Goal: Information Seeking & Learning: Learn about a topic

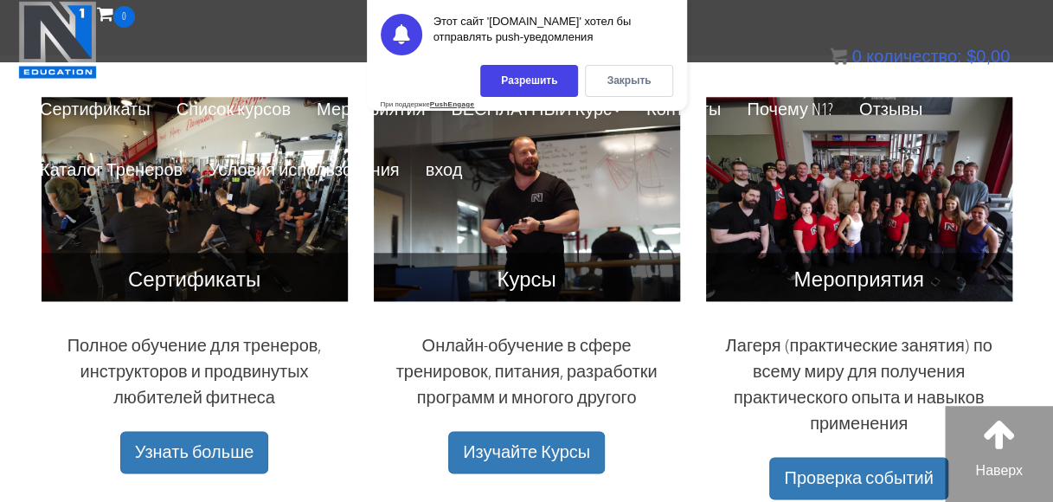
scroll to position [781, 0]
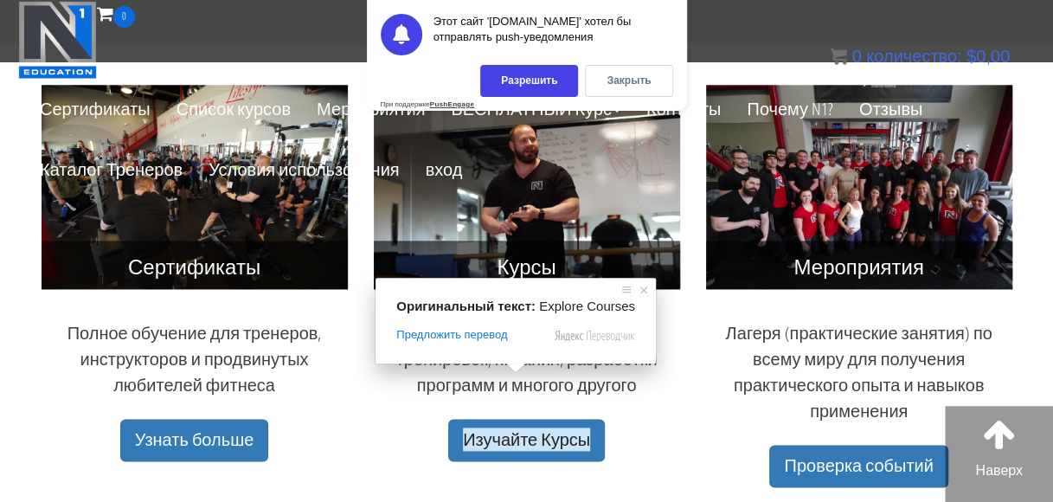
click at [517, 373] on span at bounding box center [516, 368] width 23 height 10
click at [554, 428] on ya-tr-span "Изучайте Курсы" at bounding box center [526, 439] width 127 height 23
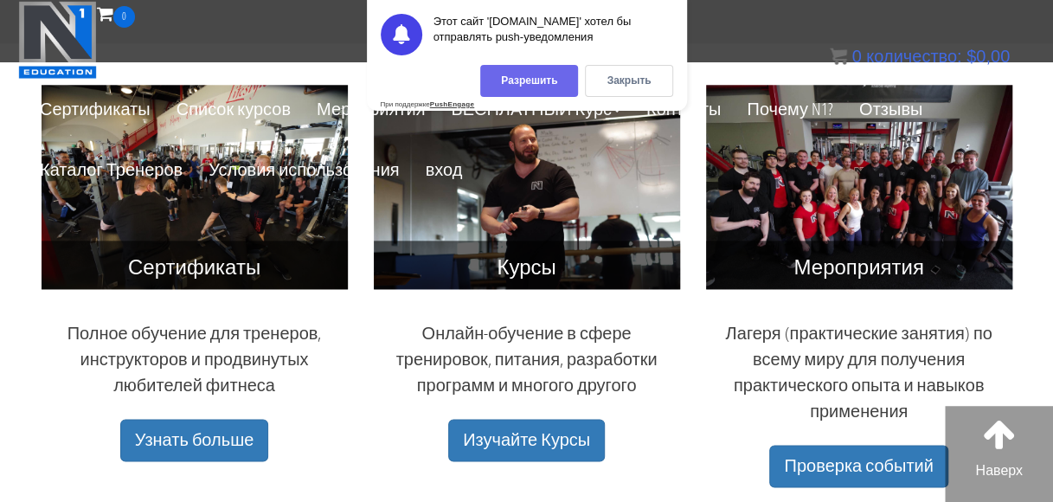
click at [563, 83] on div "Разрешить" at bounding box center [529, 81] width 98 height 32
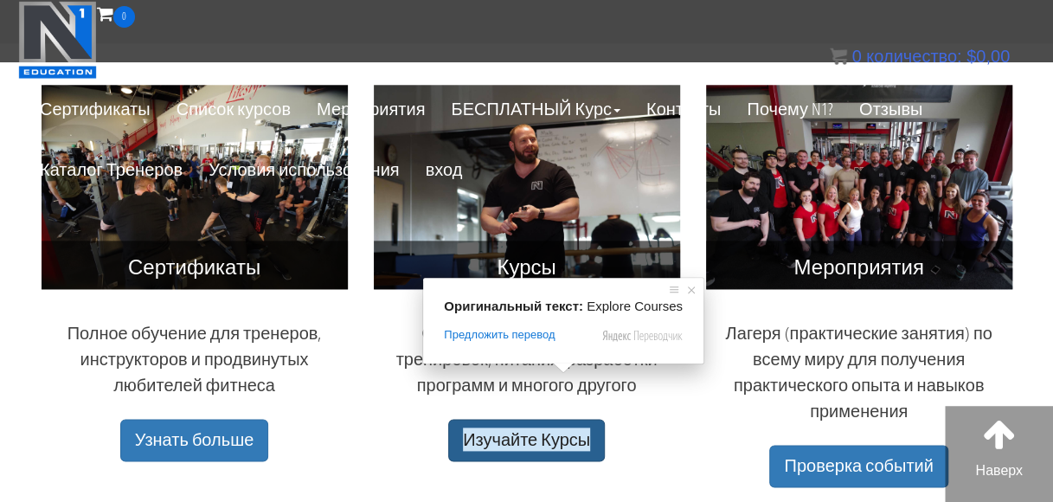
click at [559, 373] on span at bounding box center [563, 368] width 23 height 10
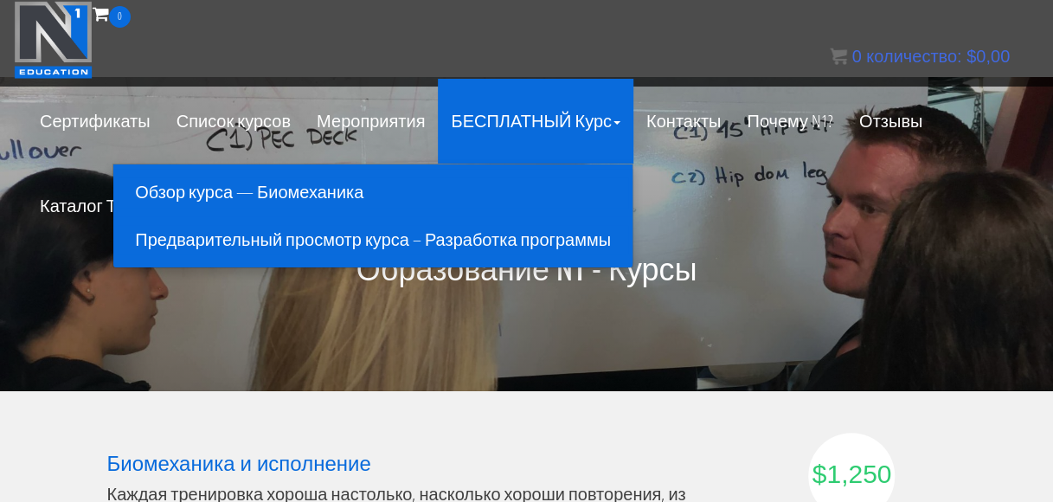
click at [269, 192] on link "Обзор курса — Биомеханика" at bounding box center [373, 192] width 511 height 30
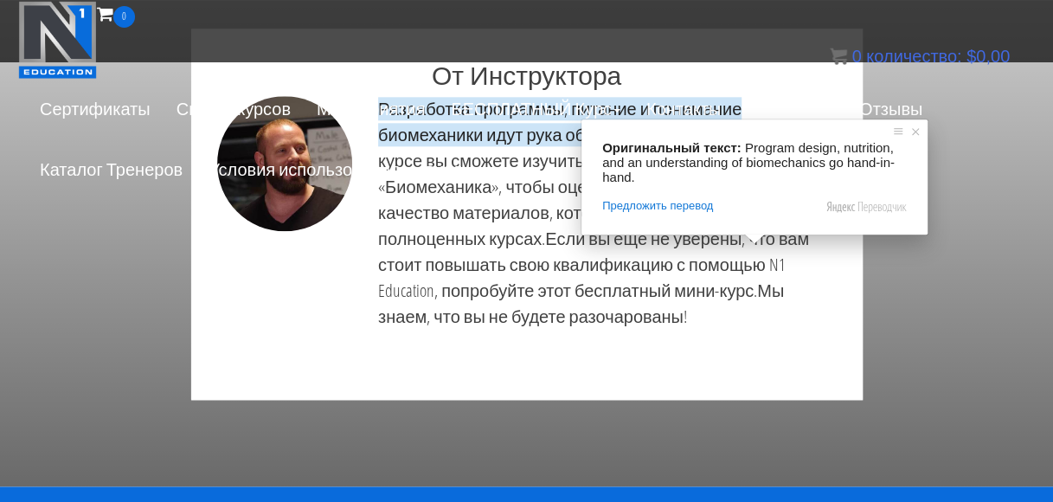
scroll to position [893, 0]
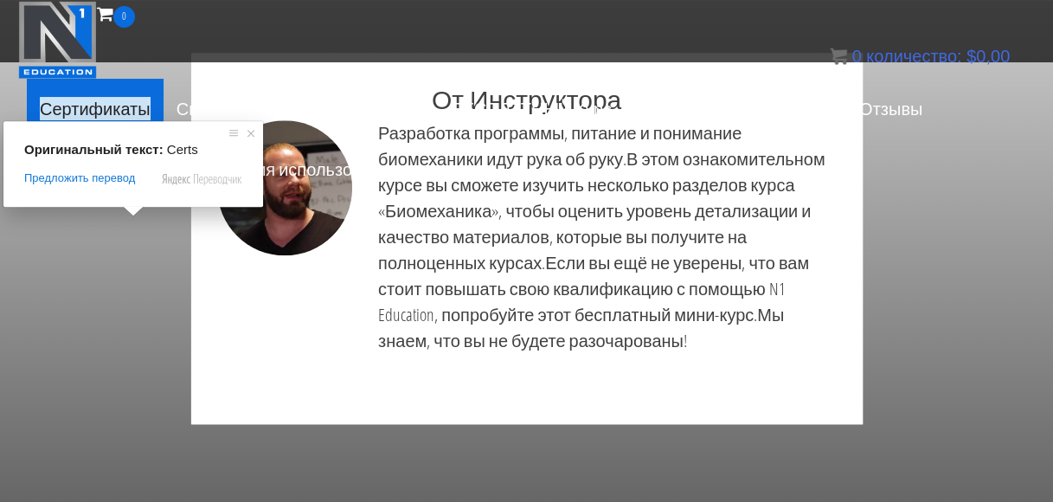
click at [90, 114] on ya-tr-span "Сертификаты" at bounding box center [95, 108] width 111 height 23
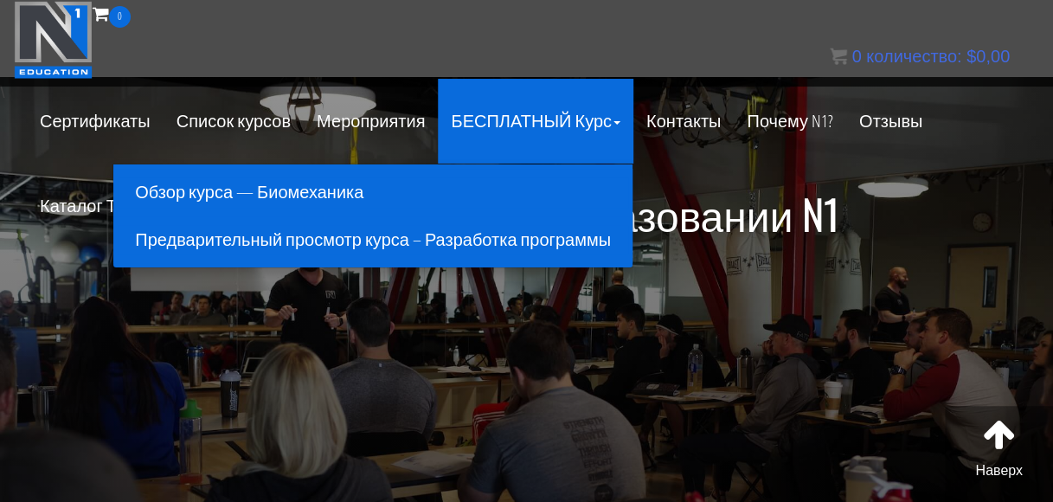
click at [270, 197] on link "Обзор курса — Биомеханика" at bounding box center [373, 192] width 511 height 30
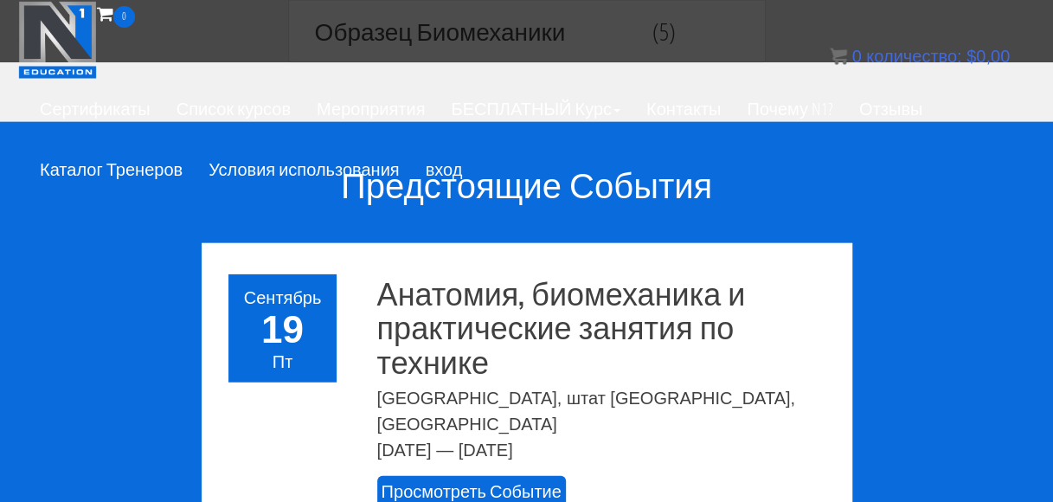
scroll to position [1888, 0]
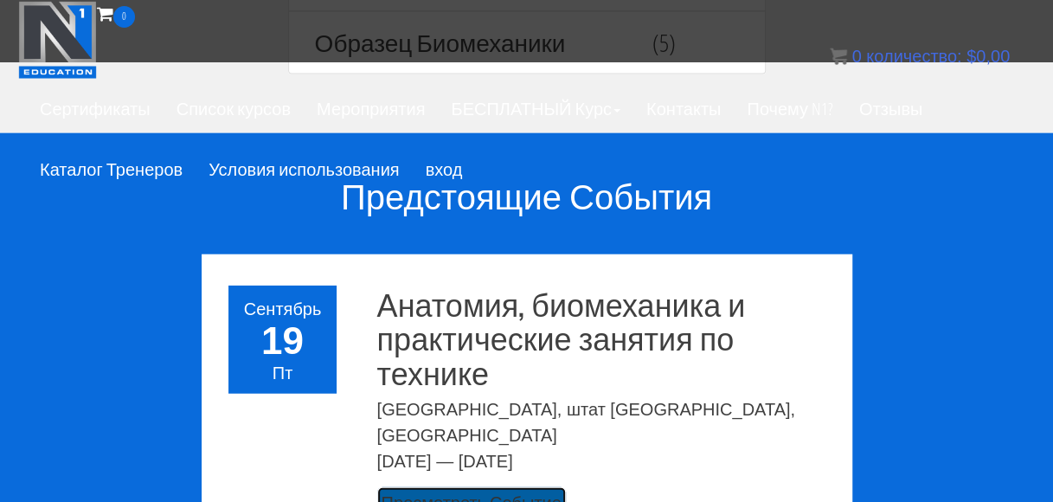
click at [478, 491] on ya-tr-span "Просмотреть Событие" at bounding box center [472, 502] width 180 height 23
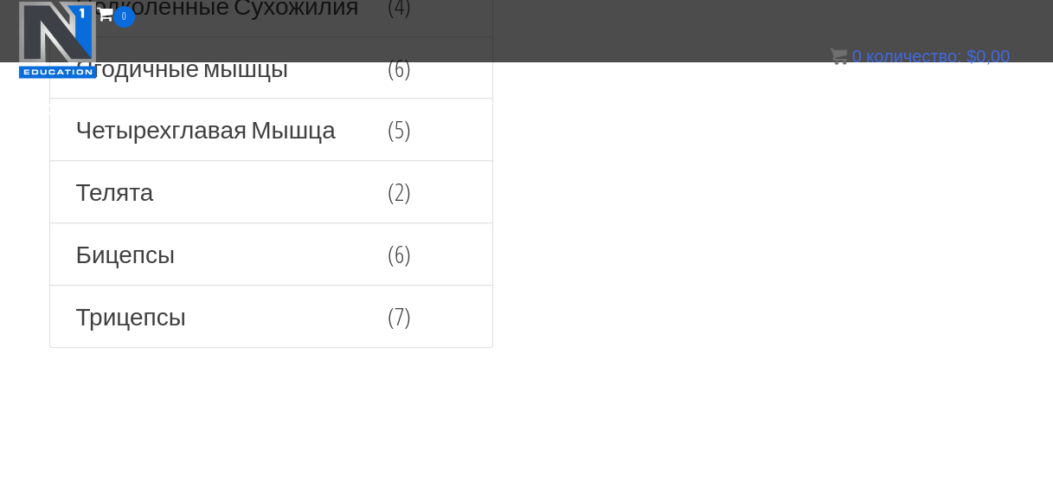
scroll to position [3796, 0]
